Goal: Task Accomplishment & Management: Manage account settings

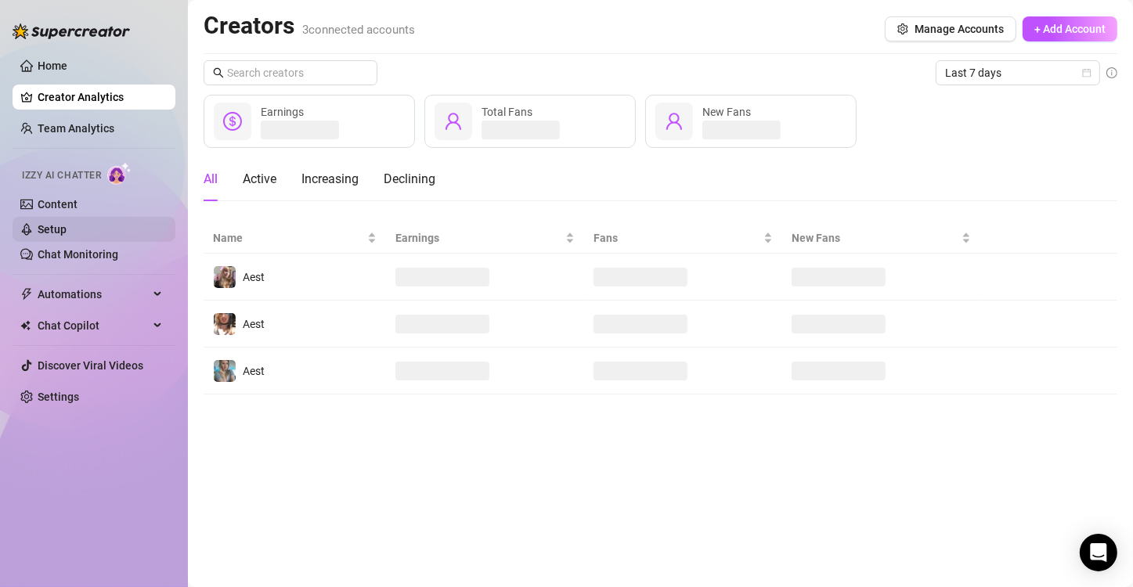
click at [67, 223] on link "Setup" at bounding box center [52, 229] width 29 height 13
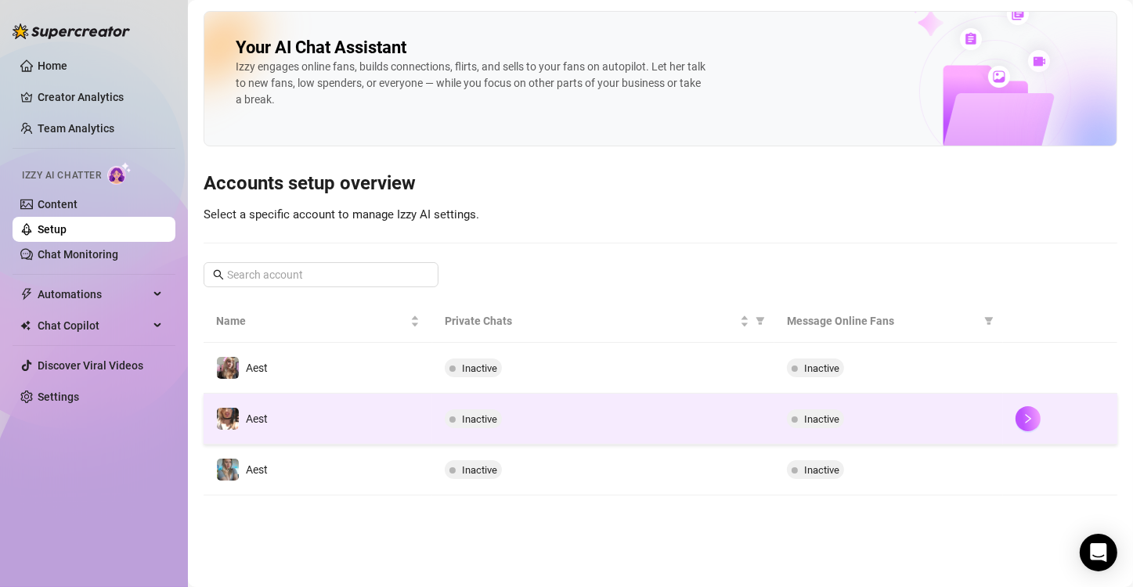
click at [343, 415] on td "Aest" at bounding box center [318, 419] width 229 height 51
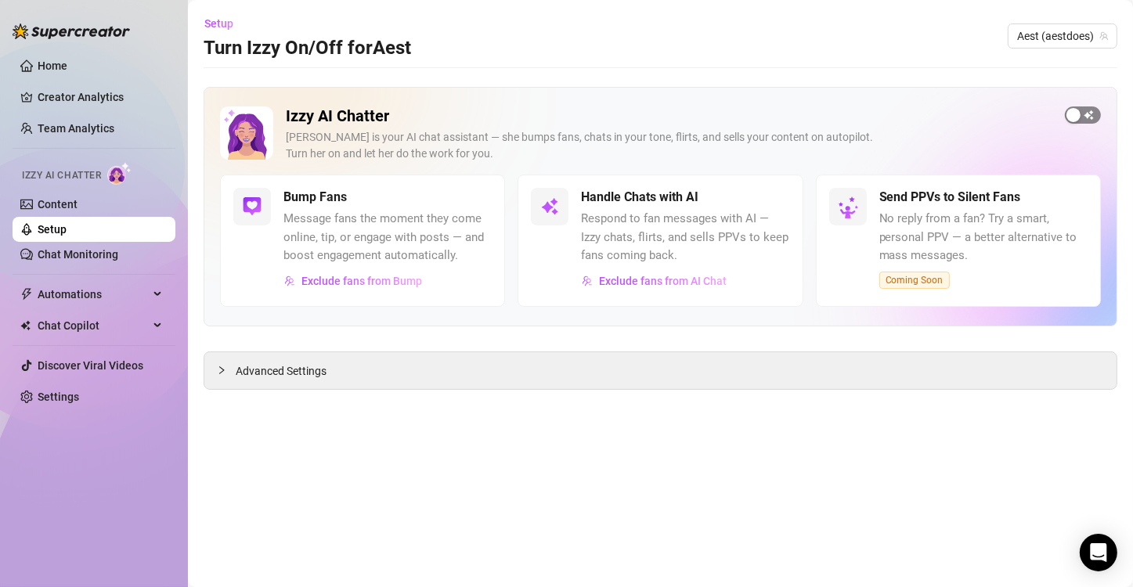
click at [1080, 113] on div "button" at bounding box center [1074, 115] width 14 height 14
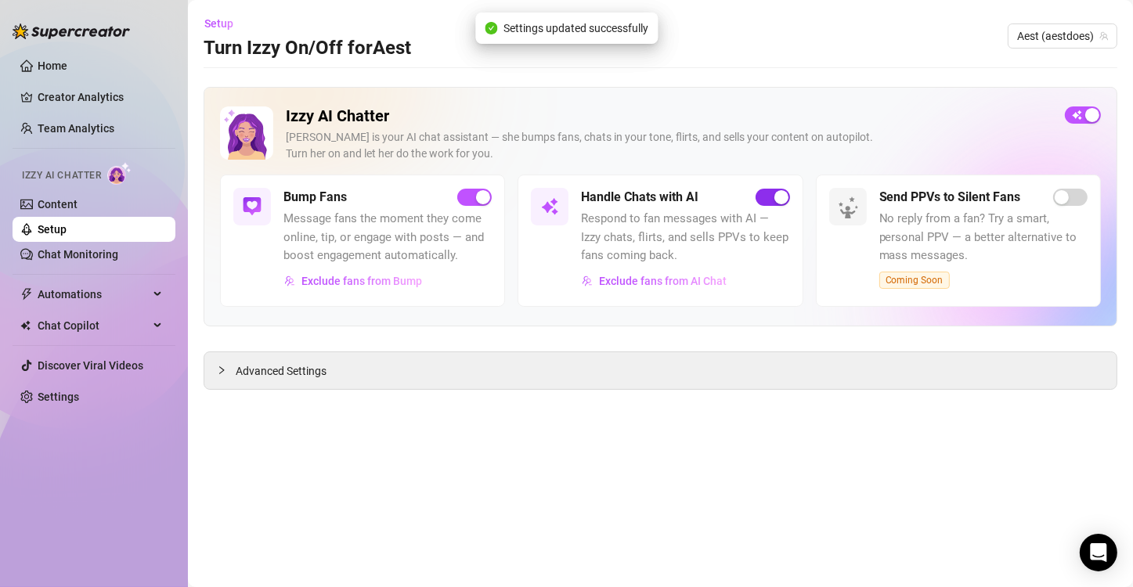
click at [764, 191] on span "button" at bounding box center [773, 197] width 34 height 17
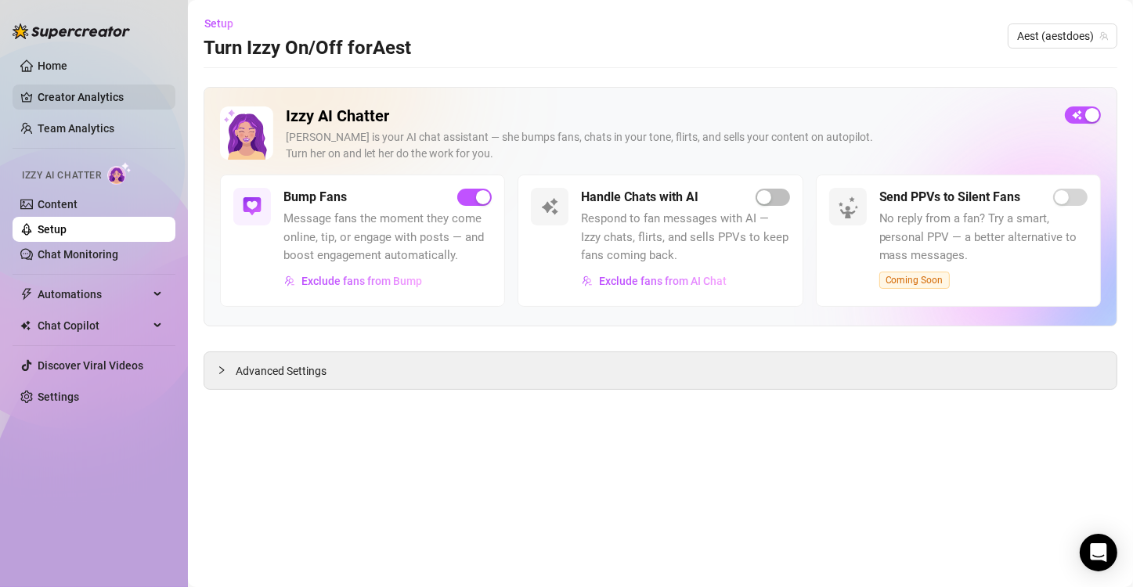
click at [87, 92] on link "Creator Analytics" at bounding box center [100, 97] width 125 height 25
